Goal: Task Accomplishment & Management: Complete application form

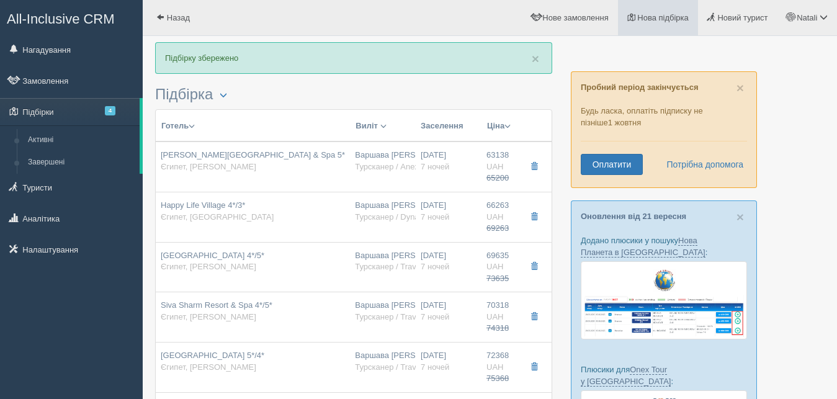
click at [643, 17] on span "Нова підбірка" at bounding box center [662, 17] width 51 height 9
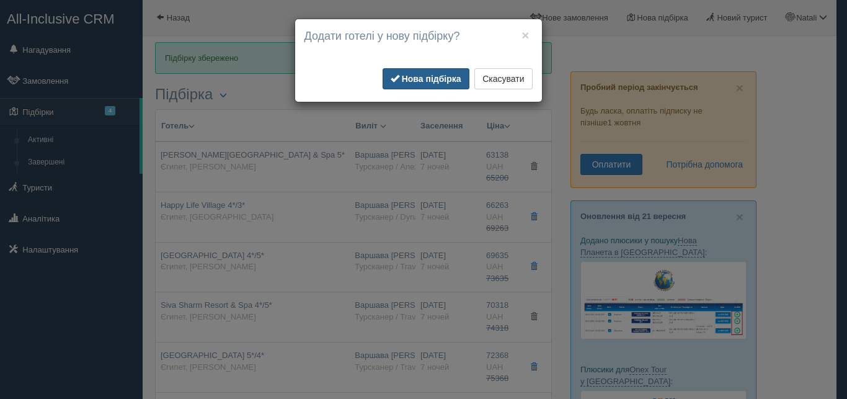
click at [423, 77] on b "Нова підбірка" at bounding box center [432, 79] width 60 height 10
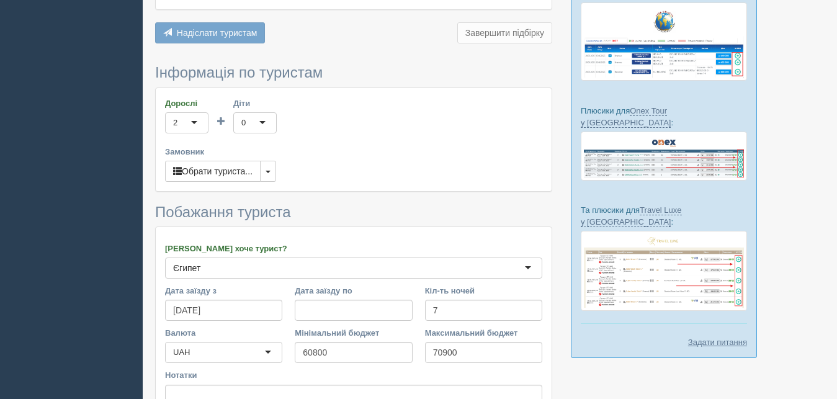
scroll to position [190, 0]
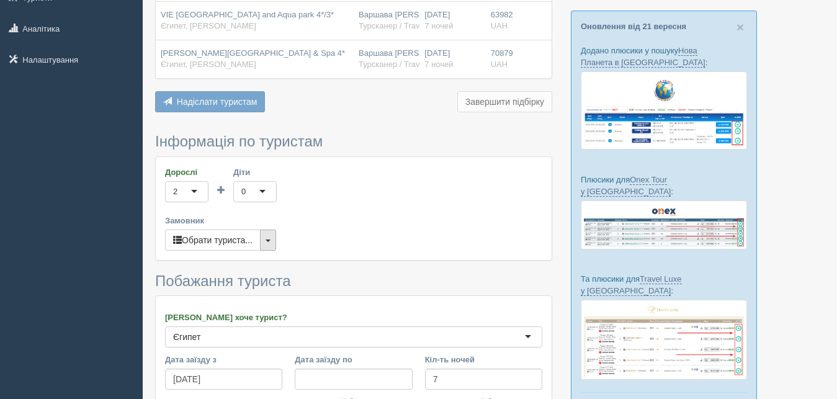
click at [270, 239] on span "button" at bounding box center [268, 240] width 5 height 2
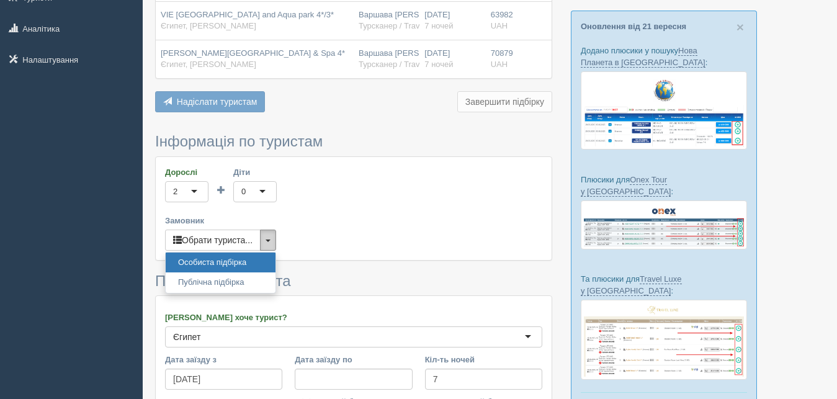
click at [275, 230] on button "button" at bounding box center [268, 240] width 16 height 21
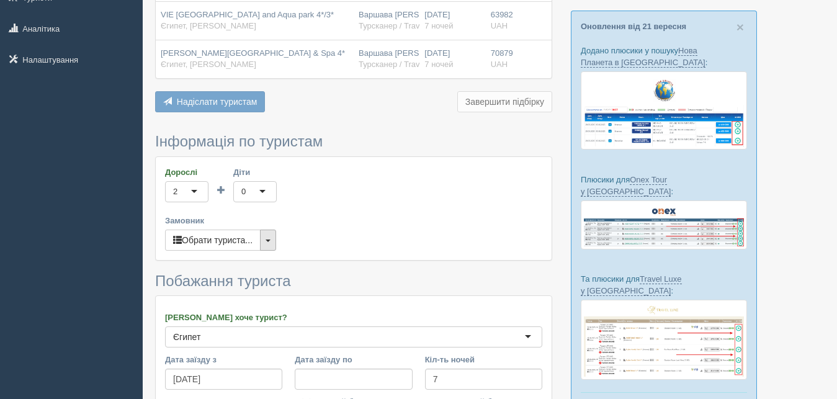
click at [266, 230] on button "button" at bounding box center [268, 240] width 16 height 21
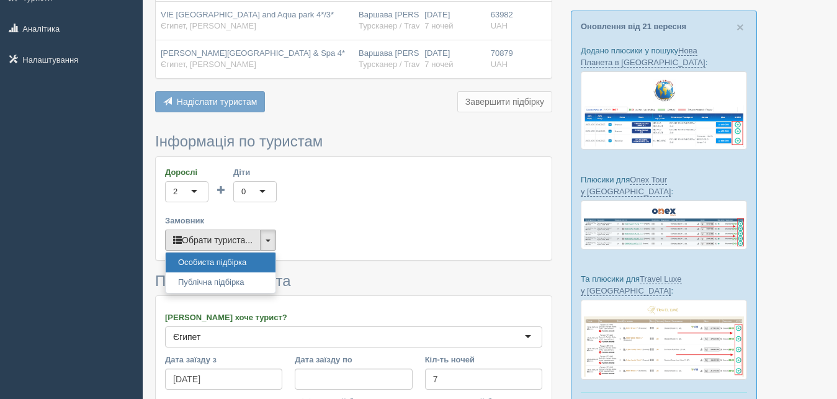
click at [237, 230] on button "Обрати туриста..." at bounding box center [213, 240] width 96 height 21
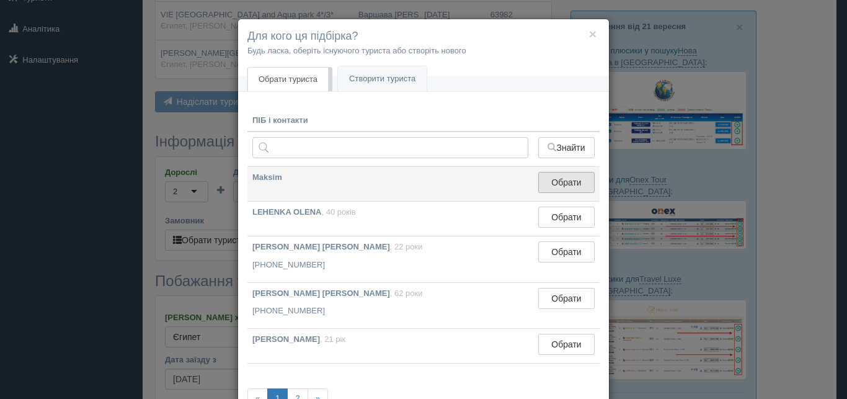
click at [558, 185] on button "Обрати" at bounding box center [567, 182] width 56 height 21
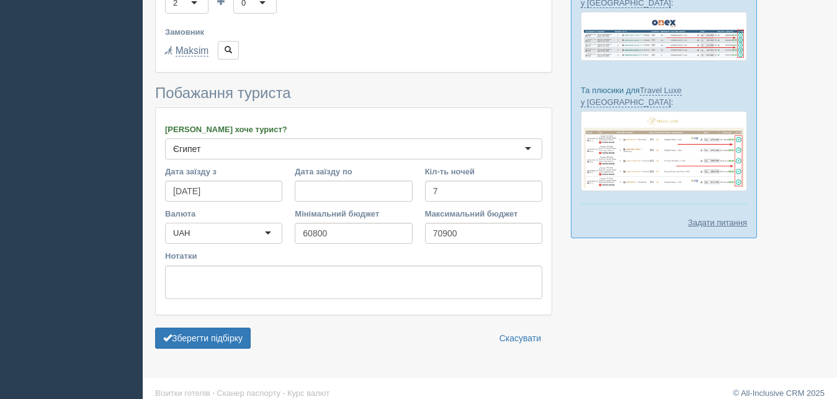
scroll to position [379, 0]
click at [192, 329] on button "Зберегти підбірку" at bounding box center [203, 337] width 96 height 21
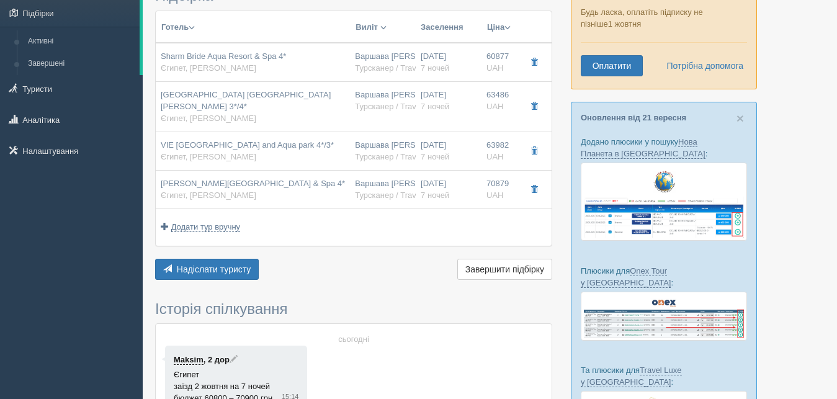
scroll to position [190, 0]
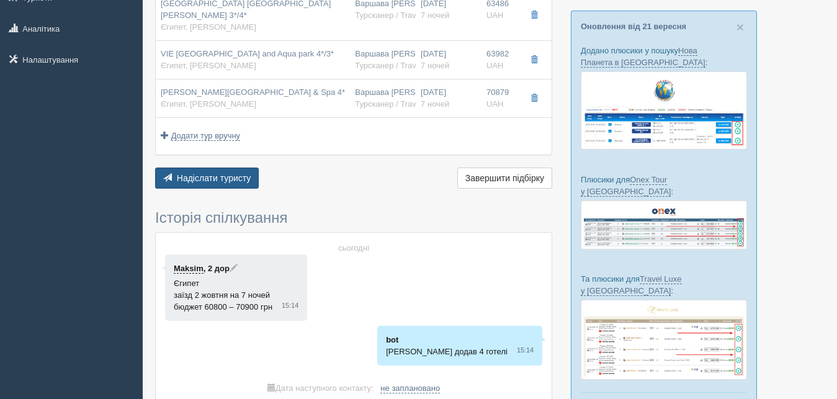
click at [195, 173] on span "Надіслати туристу" at bounding box center [214, 178] width 74 height 10
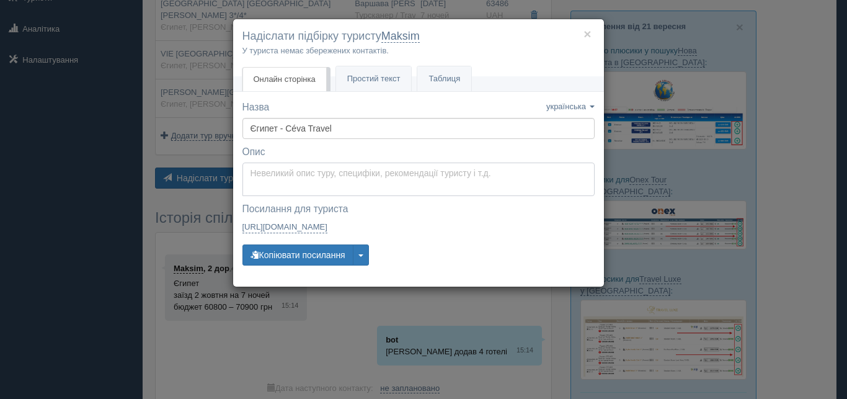
click at [284, 178] on textarea at bounding box center [419, 180] width 352 height 34
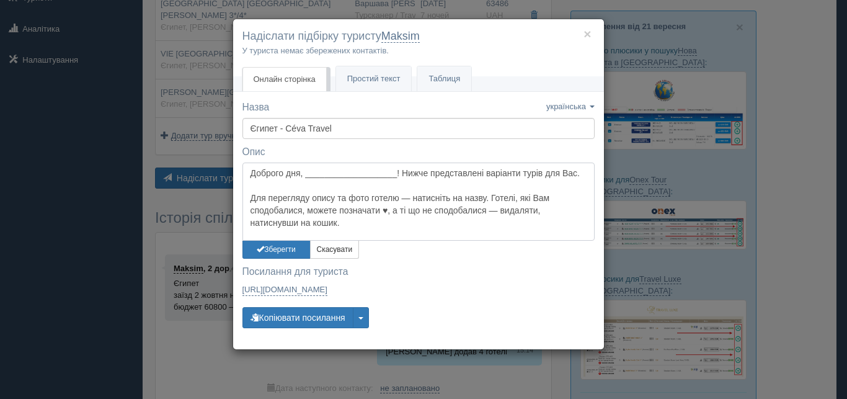
drag, startPoint x: 307, startPoint y: 176, endPoint x: 397, endPoint y: 174, distance: 90.0
click at [397, 174] on textarea "Доброго дня, ___________________! Нижче представлені варіанти турів для Вас. Дл…" at bounding box center [419, 202] width 352 height 78
click at [349, 222] on textarea "Доброго дня, [PERSON_NAME]! Нижче представлені варіанти турів для Вас. Для пере…" at bounding box center [419, 202] width 352 height 78
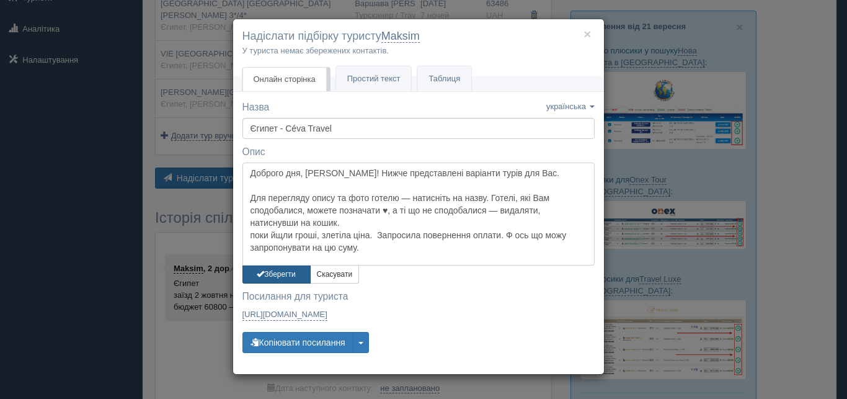
type textarea "Доброго дня, [PERSON_NAME]! Нижче представлені варіанти турів для Вас. Для пере…"
click at [279, 267] on button "Зберегти" at bounding box center [277, 275] width 68 height 18
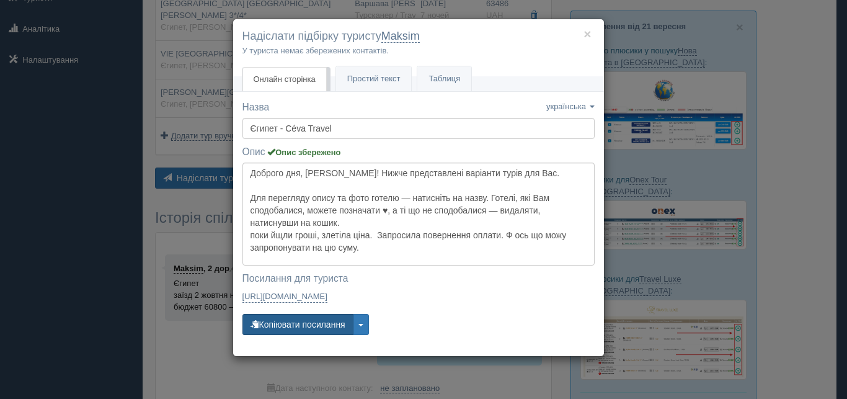
click at [306, 324] on button "Копіювати посилання" at bounding box center [298, 324] width 111 height 21
click at [589, 33] on button "×" at bounding box center [587, 33] width 7 height 13
